Goal: Task Accomplishment & Management: Manage account settings

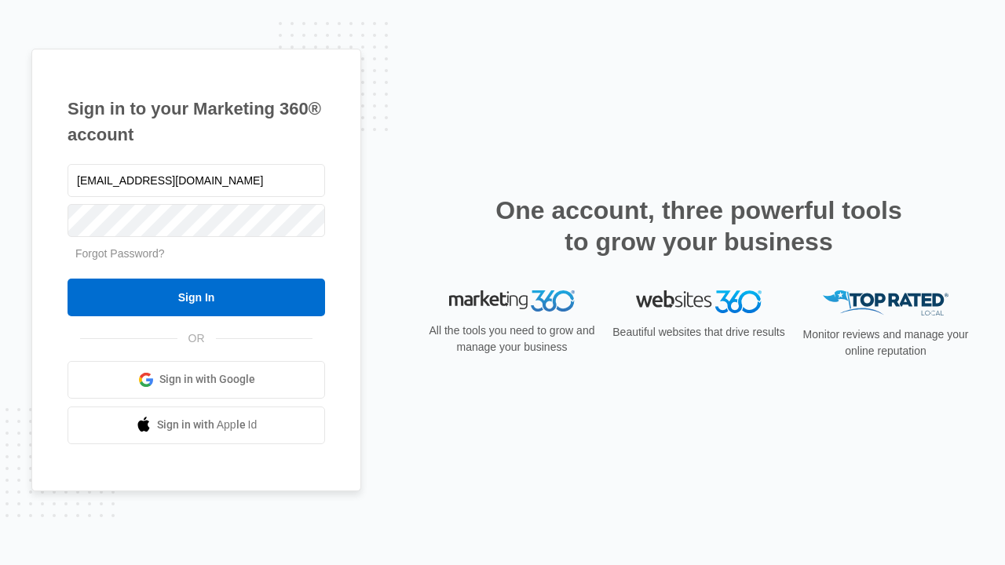
type input "[EMAIL_ADDRESS][DOMAIN_NAME]"
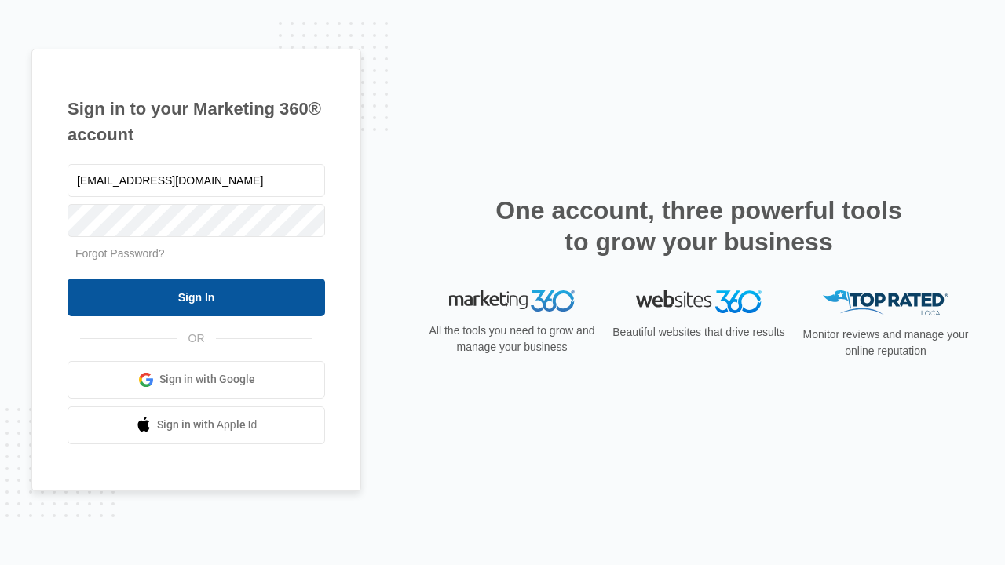
click at [196, 297] on input "Sign In" at bounding box center [195, 298] width 257 height 38
